Goal: Navigation & Orientation: Find specific page/section

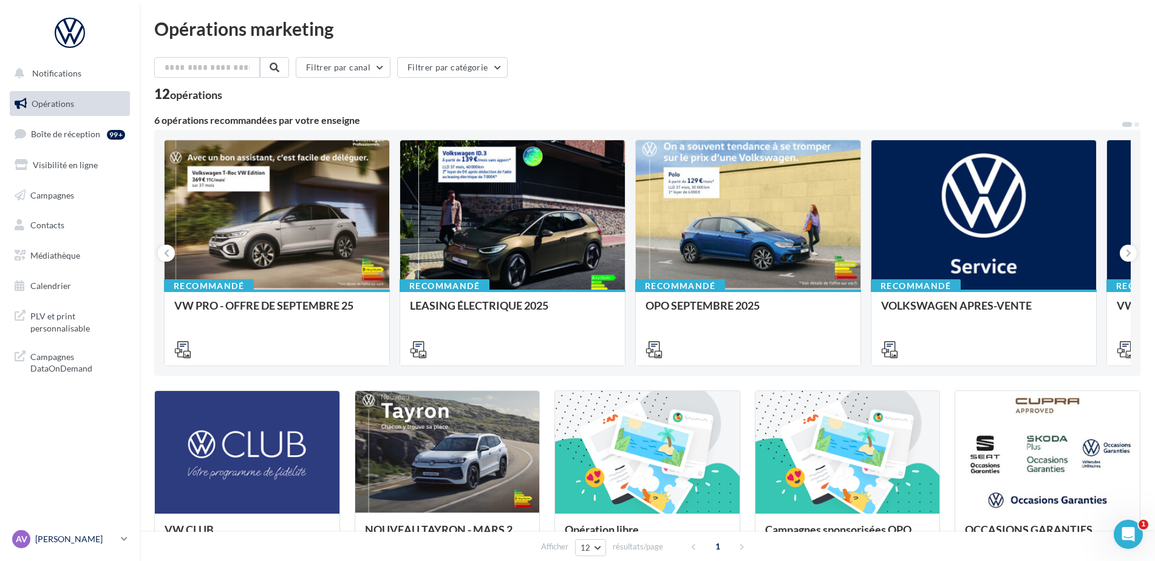
click at [72, 541] on p "[PERSON_NAME]" at bounding box center [75, 539] width 81 height 12
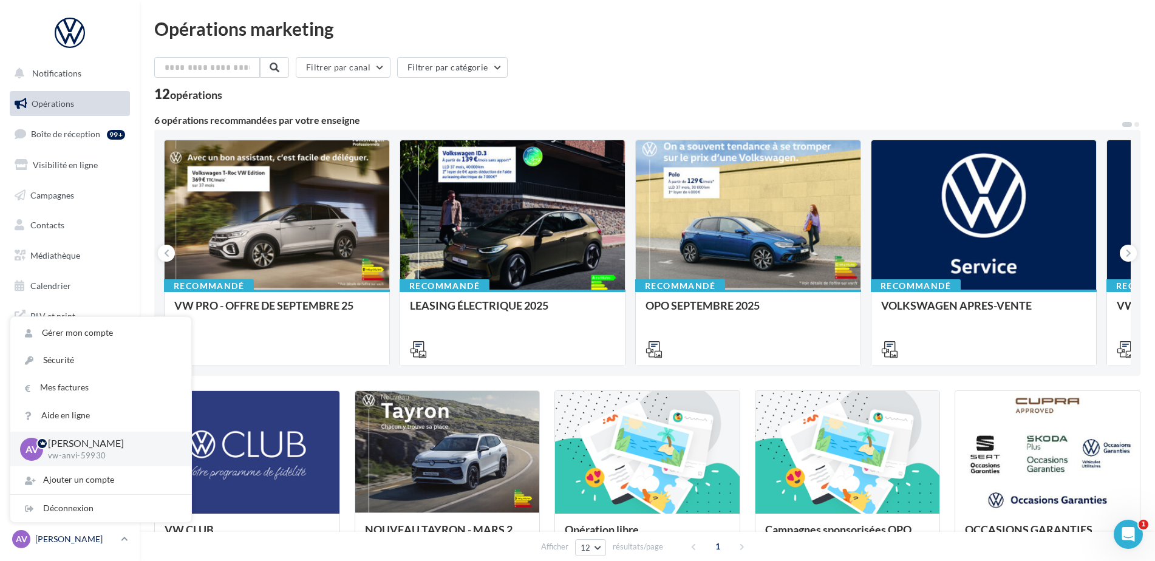
click at [72, 541] on p "[PERSON_NAME]" at bounding box center [75, 539] width 81 height 12
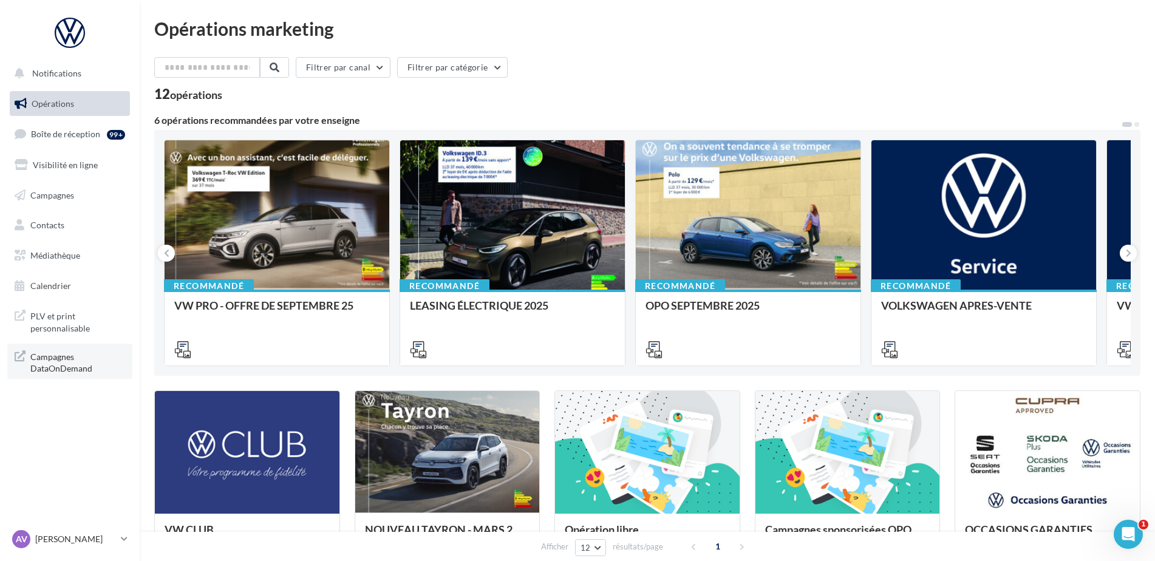
click at [84, 364] on span "Campagnes DataOnDemand" at bounding box center [77, 362] width 95 height 26
click at [61, 214] on link "Contacts" at bounding box center [69, 226] width 125 height 26
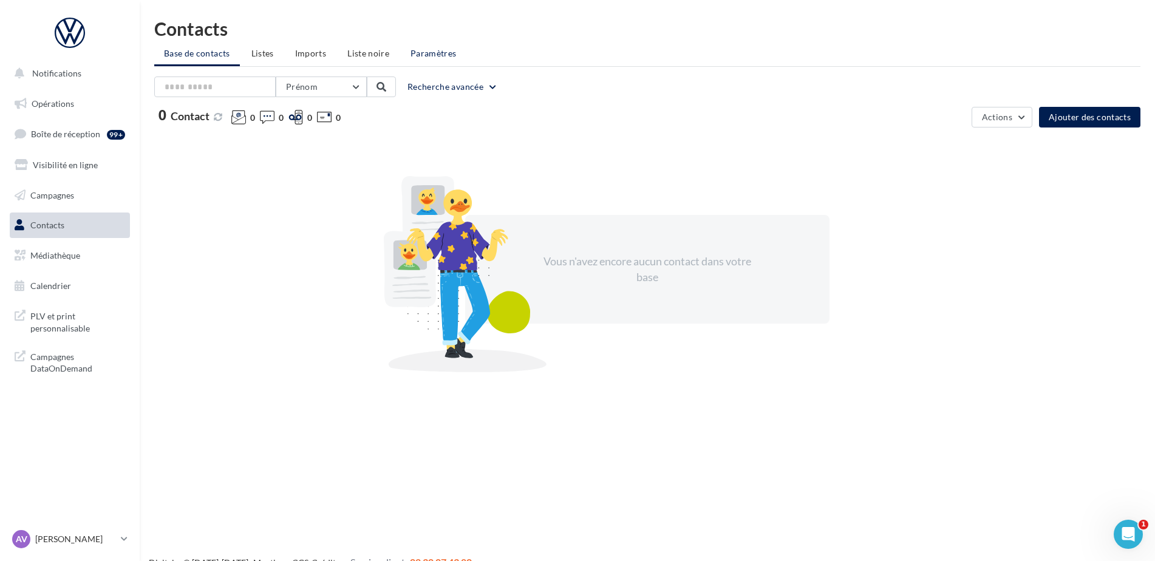
click at [433, 52] on span "Paramètres" at bounding box center [434, 53] width 46 height 10
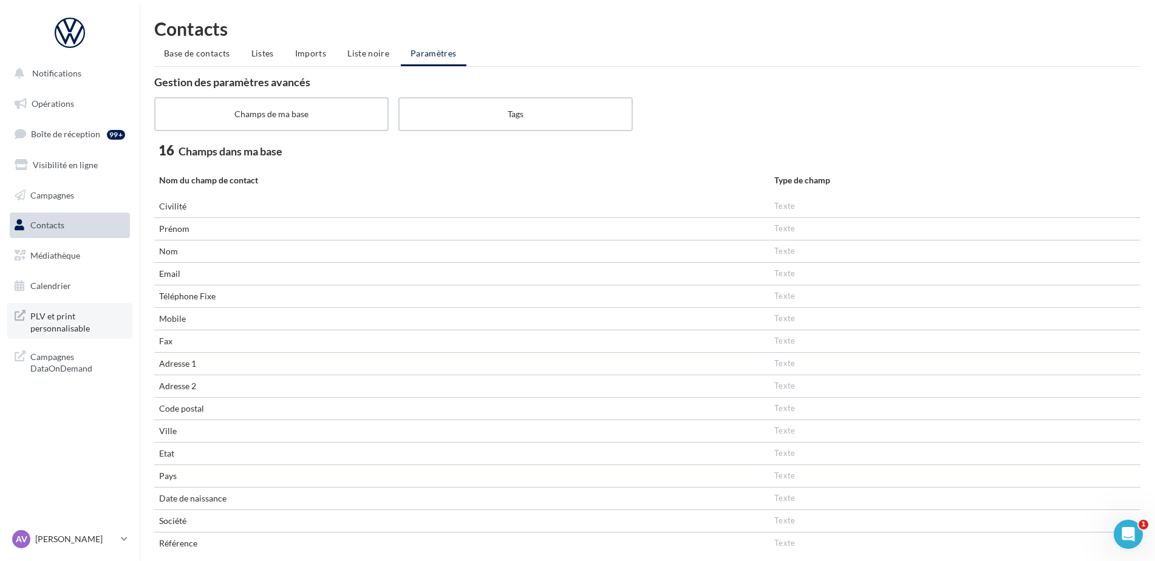
click at [84, 322] on span "PLV et print personnalisable" at bounding box center [77, 321] width 95 height 26
click at [44, 326] on span "PLV et print personnalisable" at bounding box center [77, 321] width 95 height 26
